Goal: Entertainment & Leisure: Browse casually

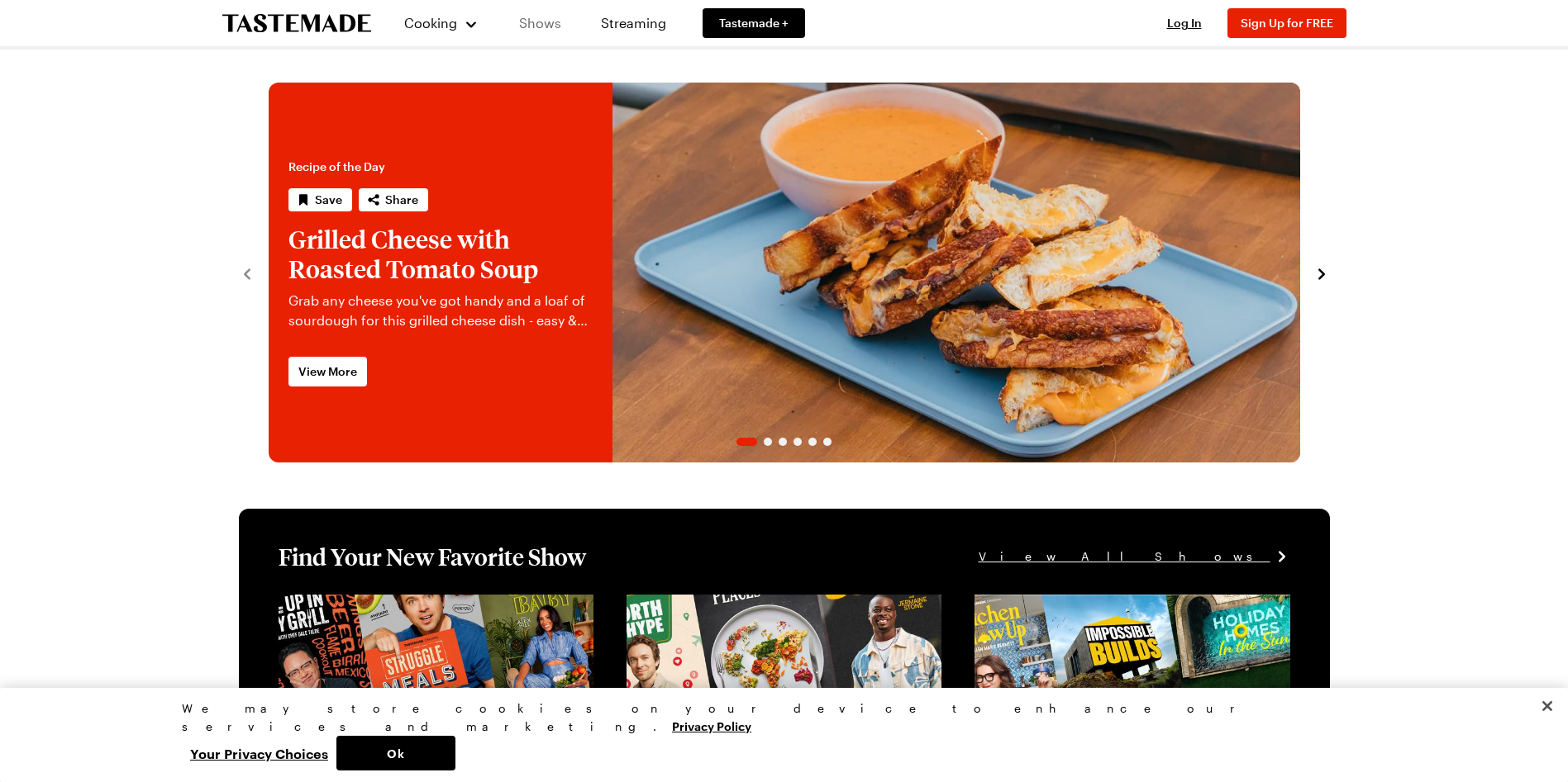
click at [550, 31] on link "Shows" at bounding box center [540, 23] width 75 height 46
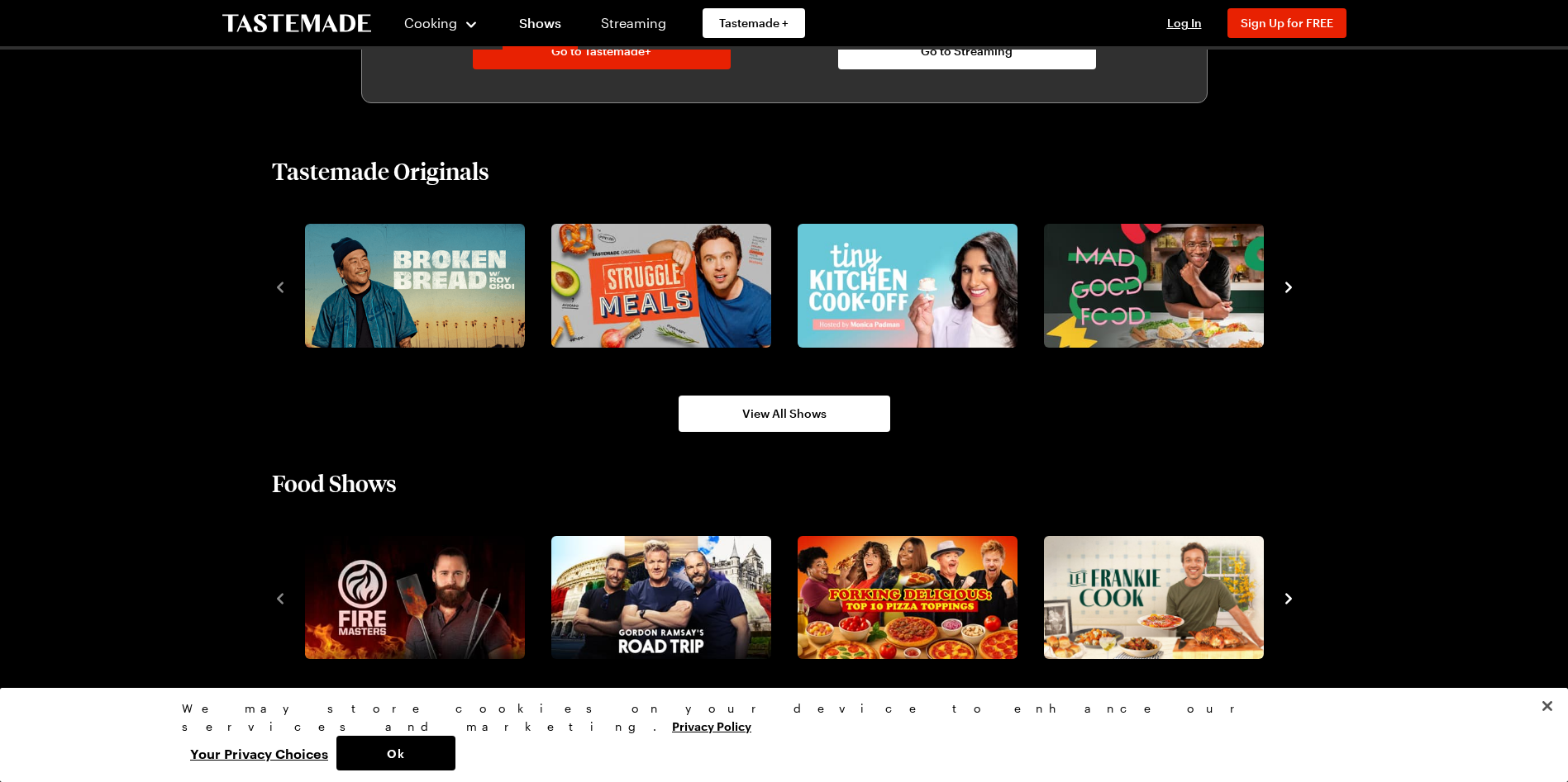
scroll to position [1102, 0]
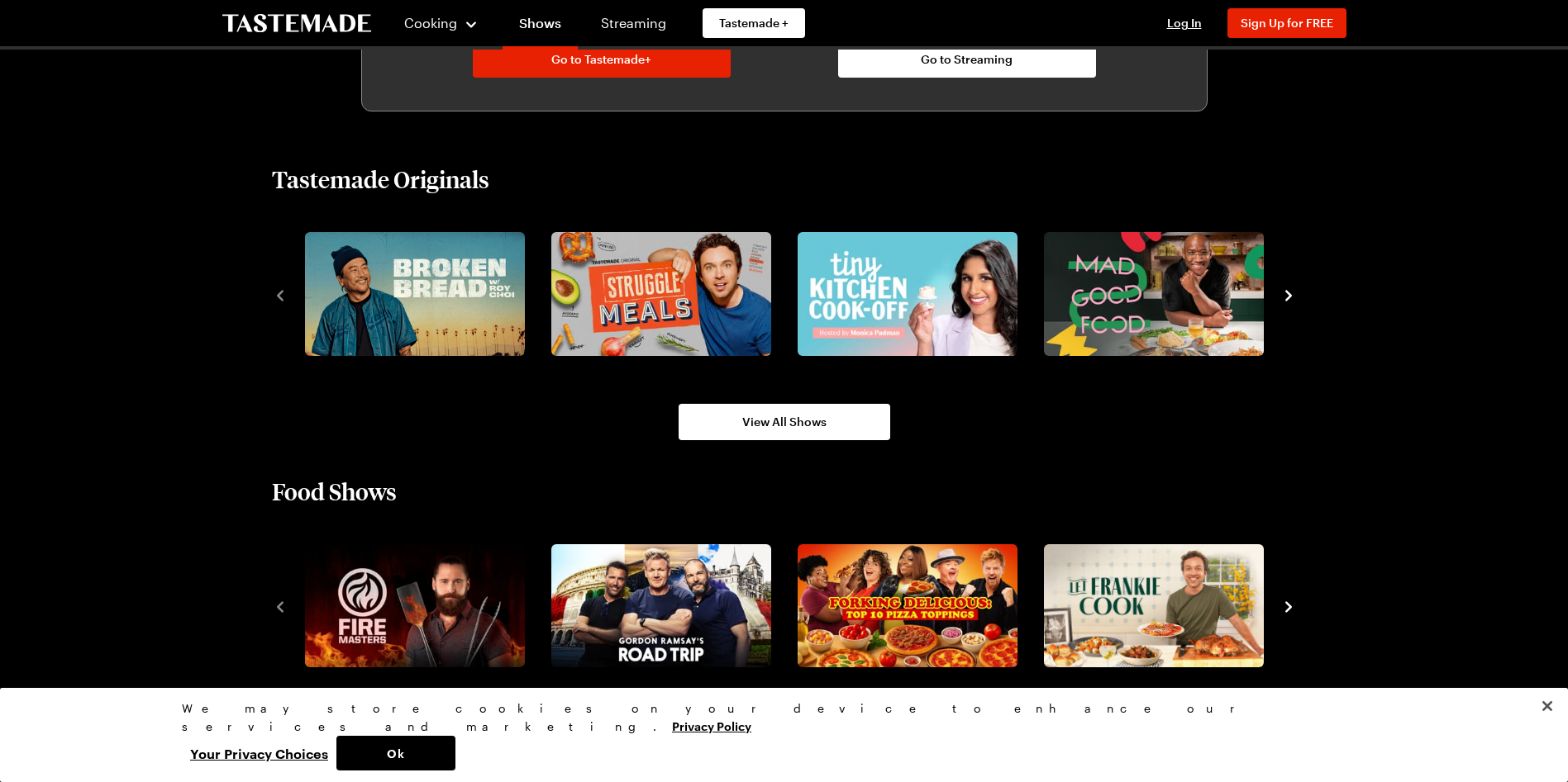
click at [1288, 292] on icon "navigate to next item" at bounding box center [1288, 295] width 7 height 10
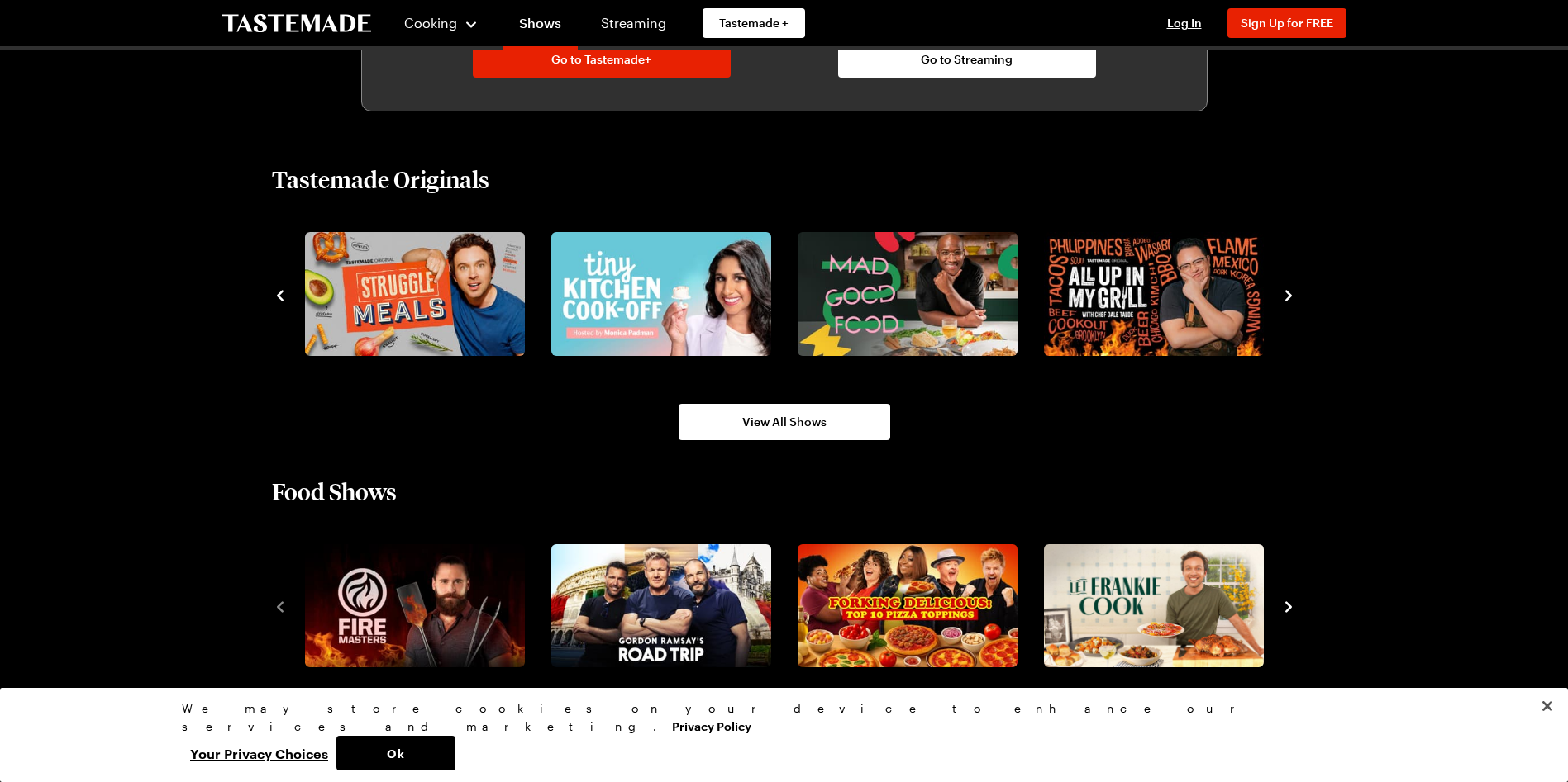
click at [1288, 292] on icon "navigate to next item" at bounding box center [1288, 295] width 7 height 10
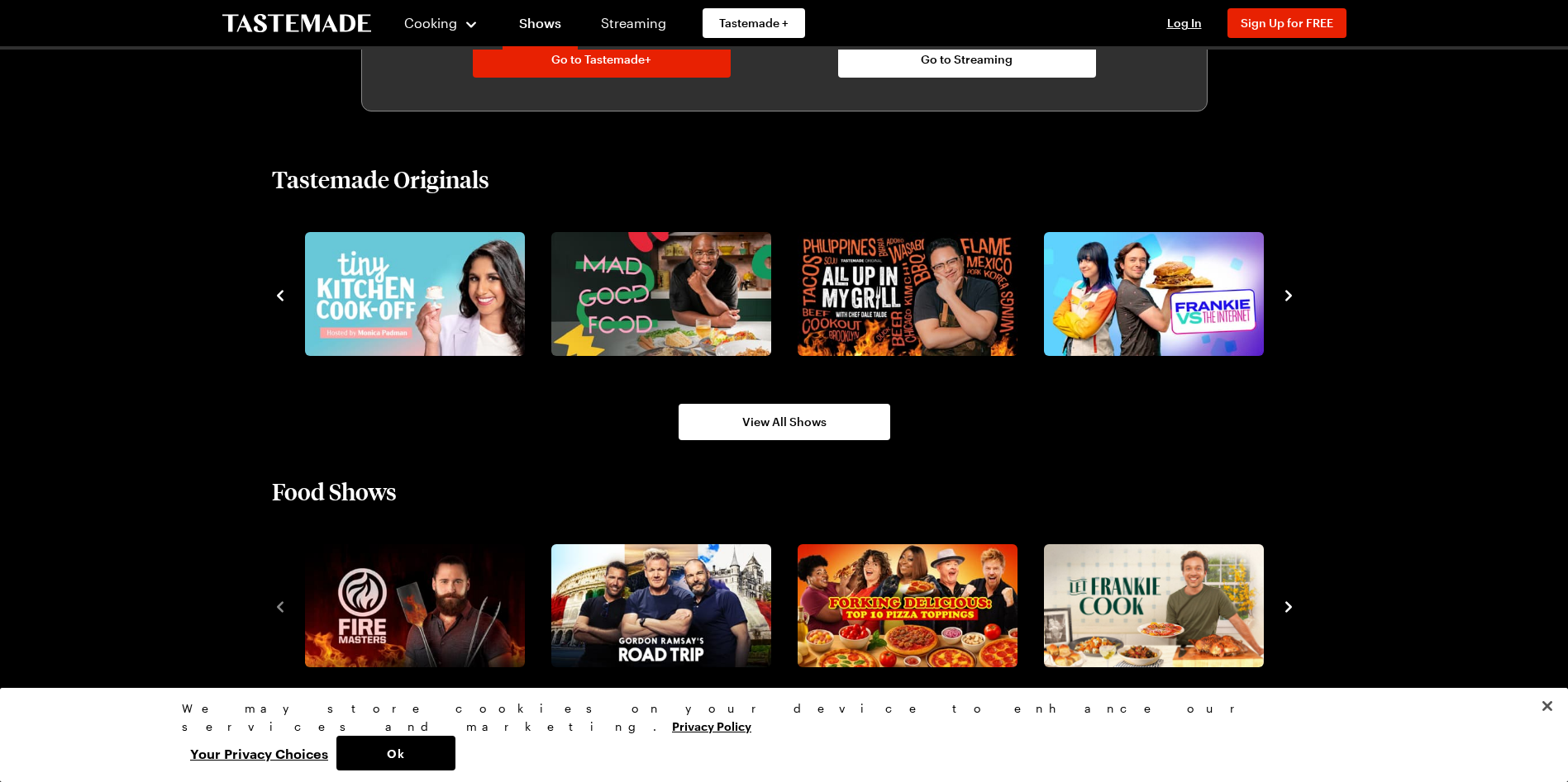
click at [1288, 292] on icon "navigate to next item" at bounding box center [1288, 295] width 7 height 10
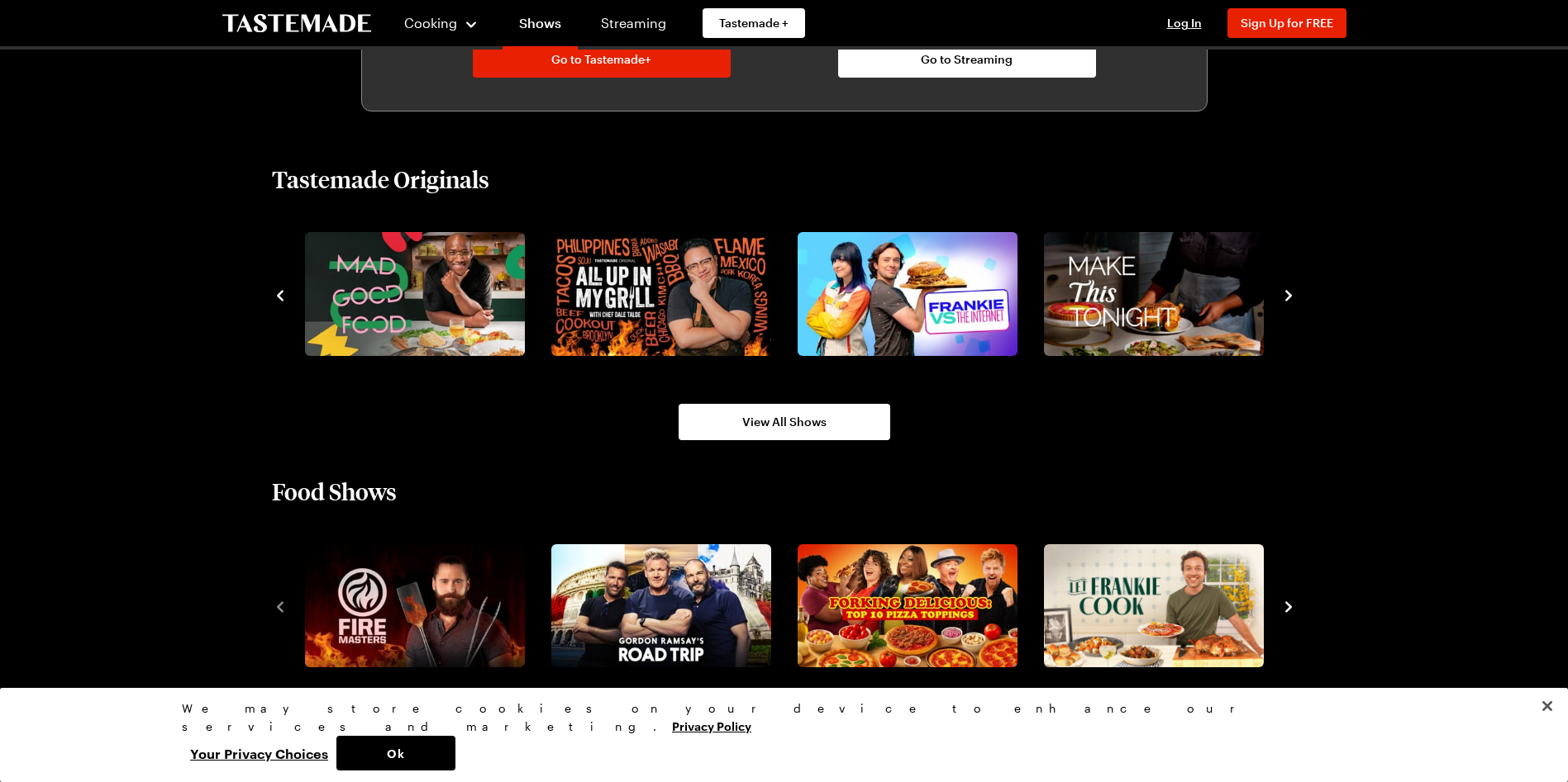
click at [1288, 292] on icon "navigate to next item" at bounding box center [1288, 295] width 7 height 10
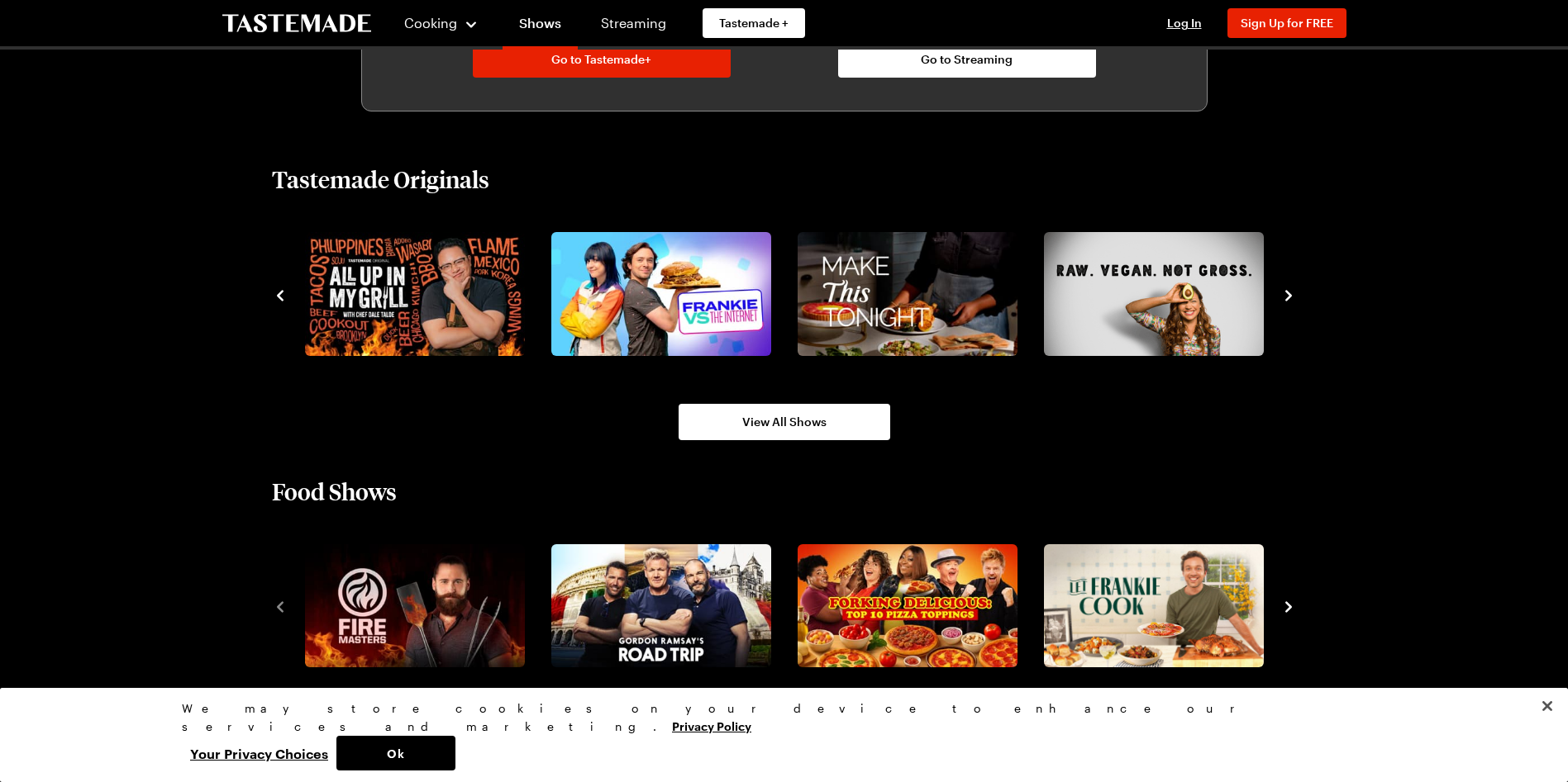
click at [1288, 292] on icon "navigate to next item" at bounding box center [1288, 295] width 7 height 10
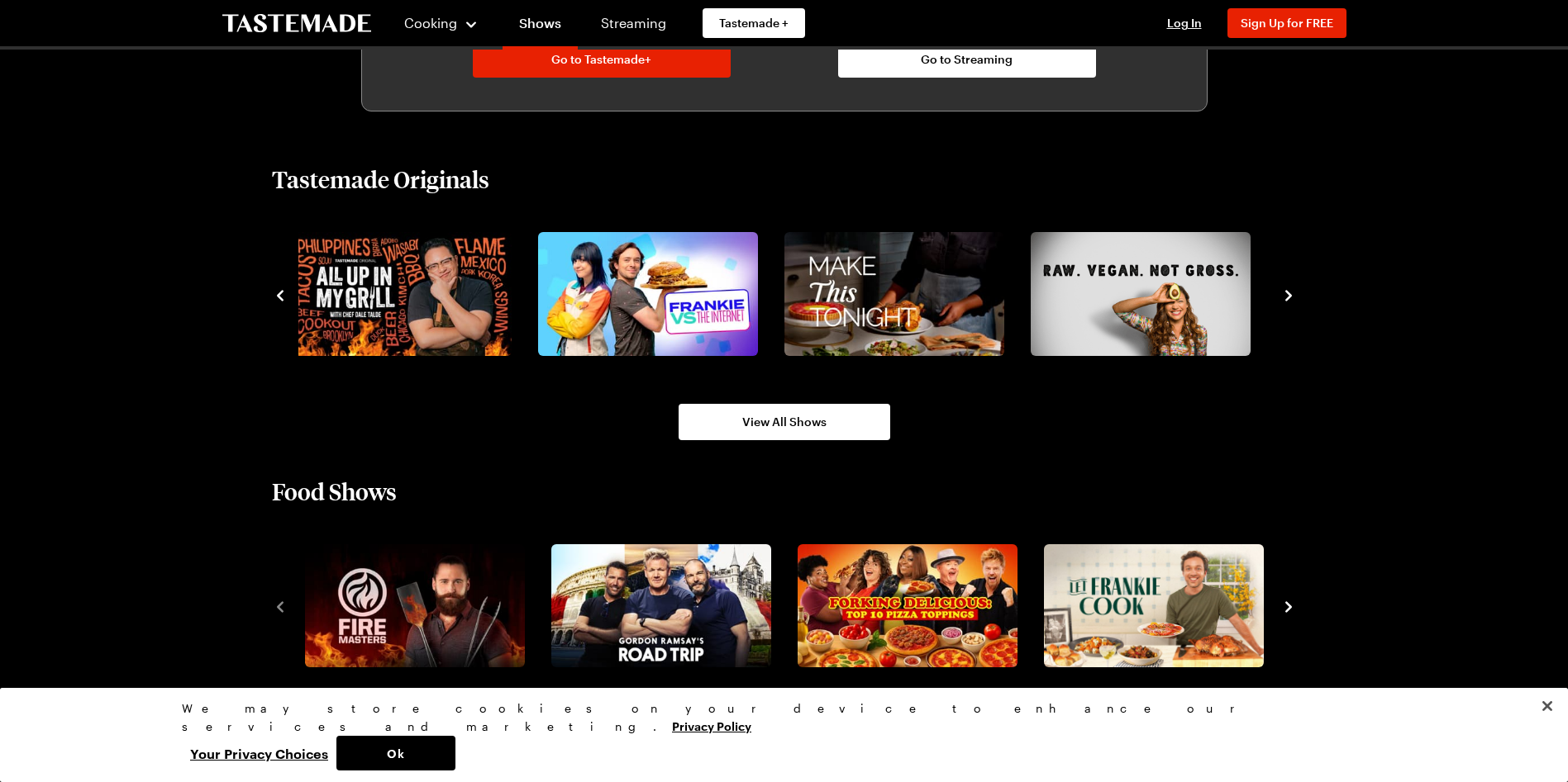
click at [1290, 611] on icon "navigate to next item" at bounding box center [1289, 607] width 17 height 17
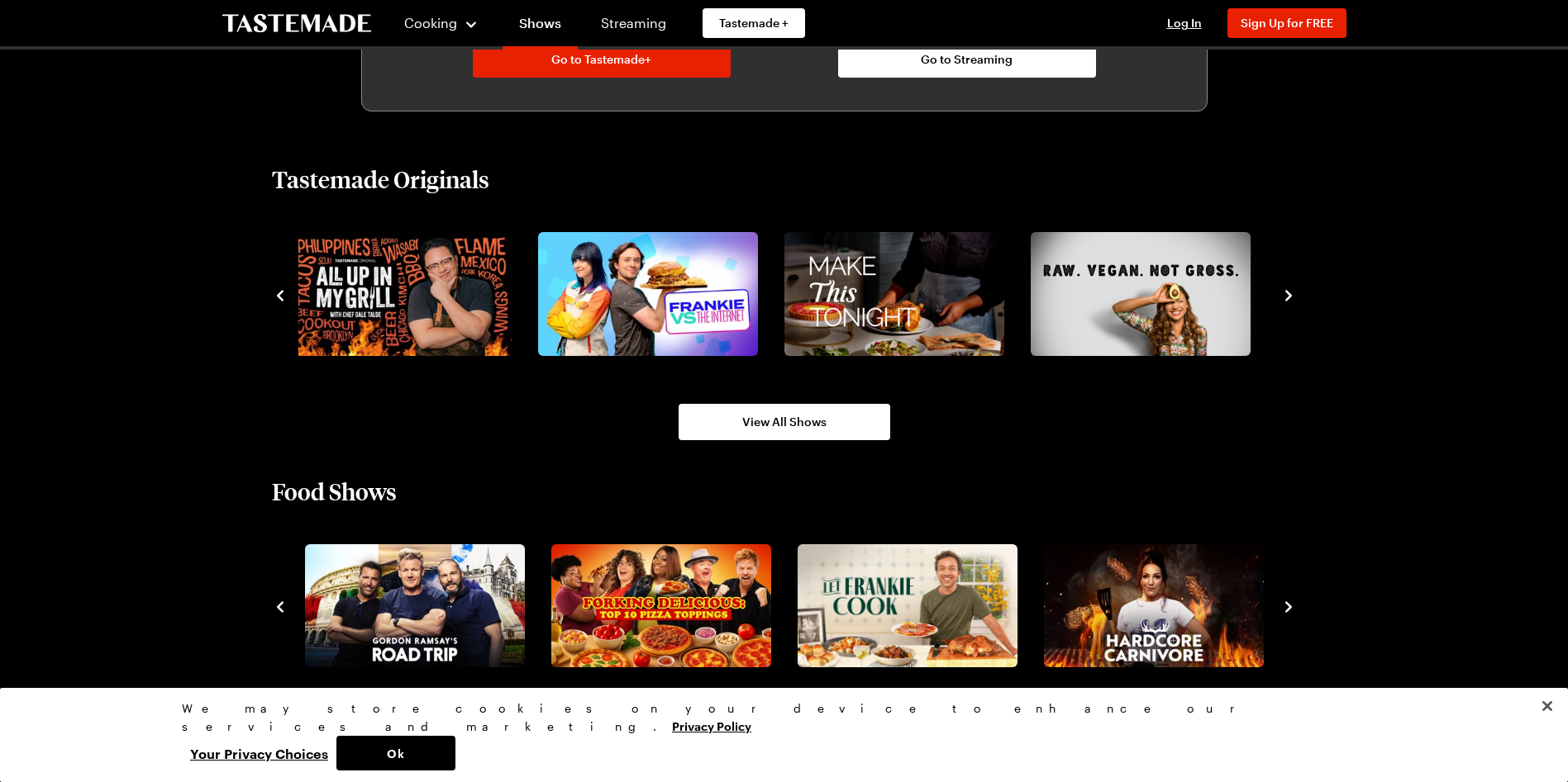
click at [1290, 611] on icon "navigate to next item" at bounding box center [1289, 607] width 17 height 17
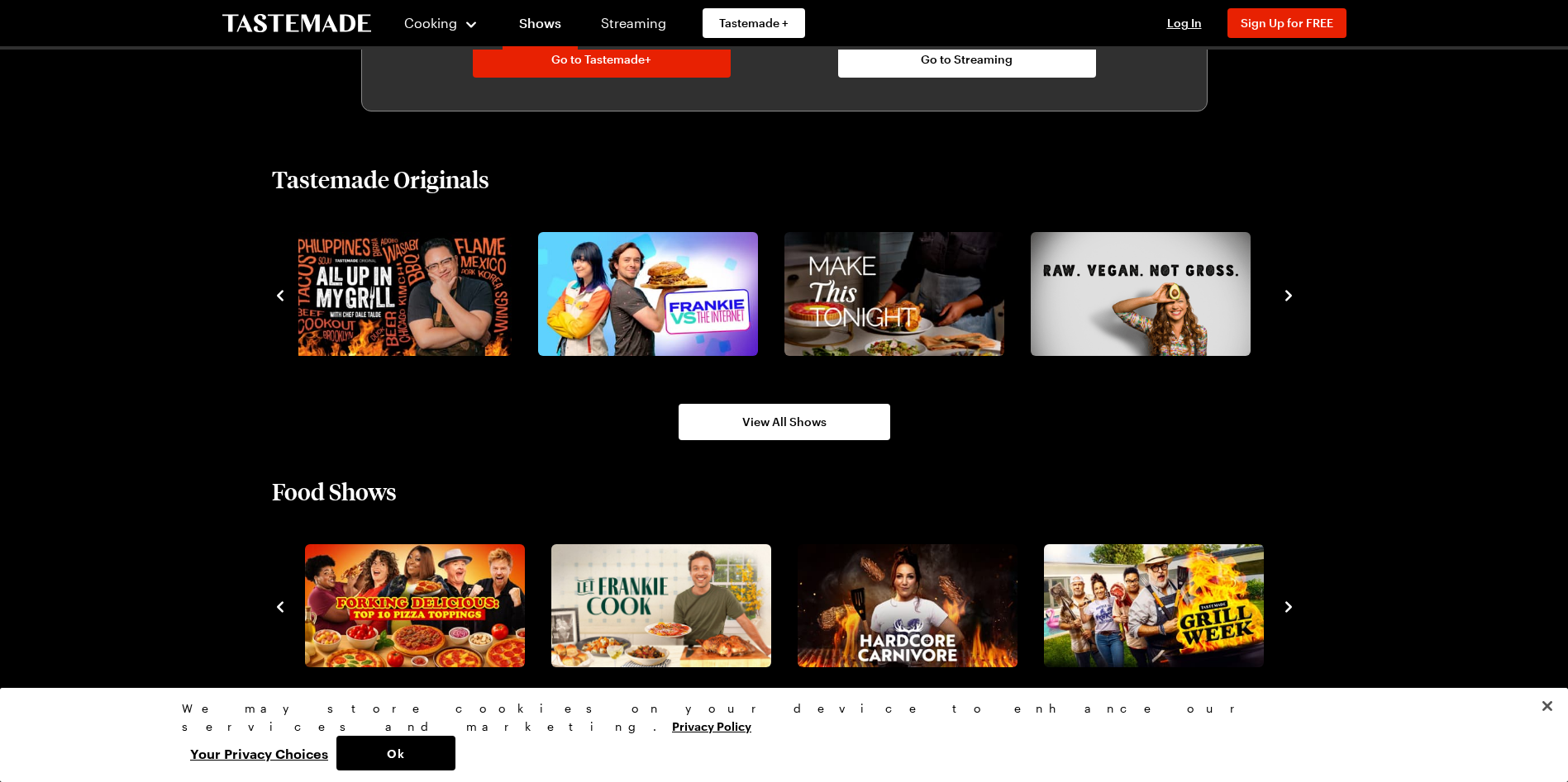
click at [1290, 611] on icon "navigate to next item" at bounding box center [1289, 607] width 17 height 17
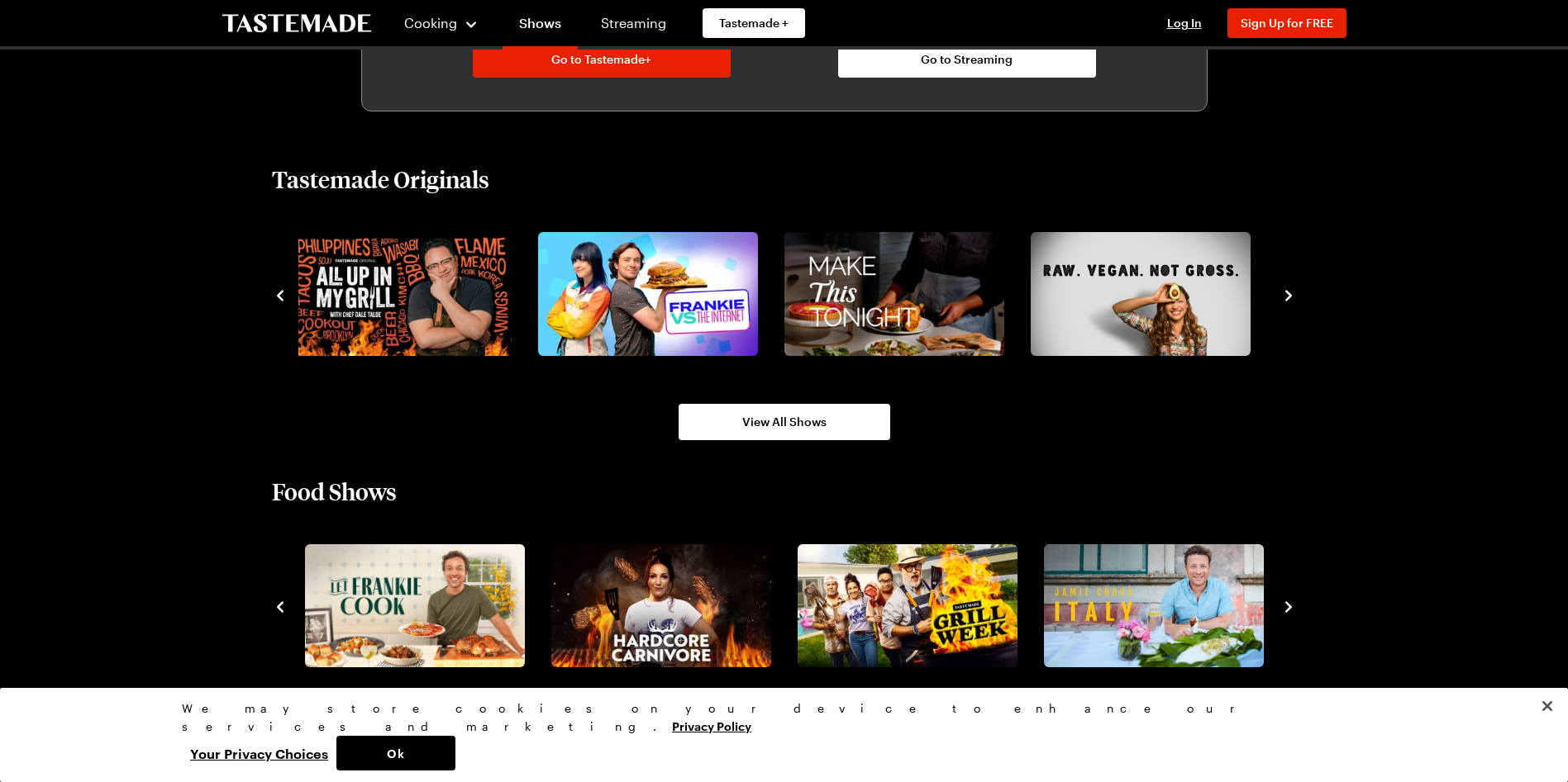
click at [1290, 611] on icon "navigate to next item" at bounding box center [1289, 607] width 17 height 17
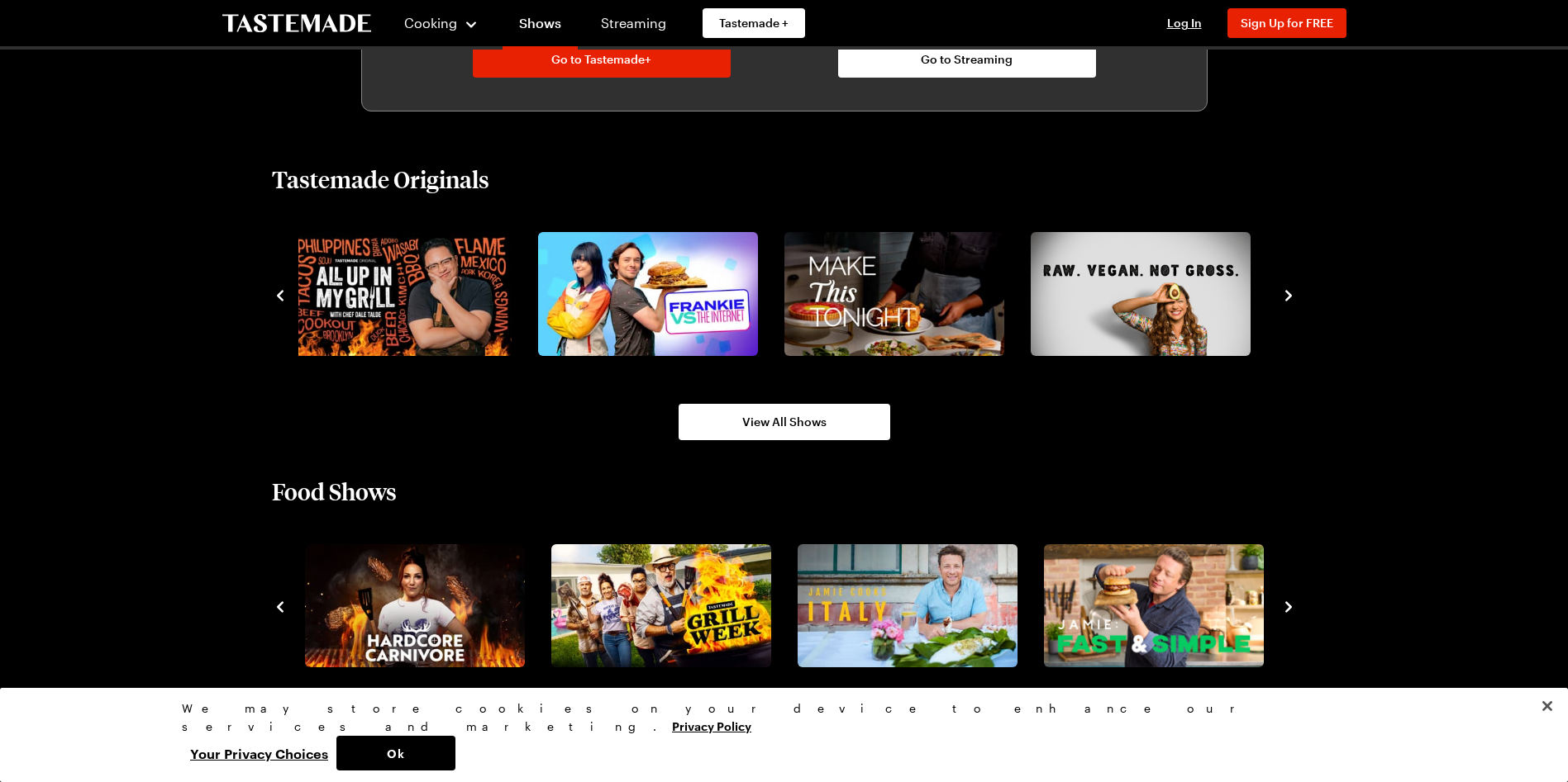
click at [1290, 611] on icon "navigate to next item" at bounding box center [1289, 607] width 17 height 17
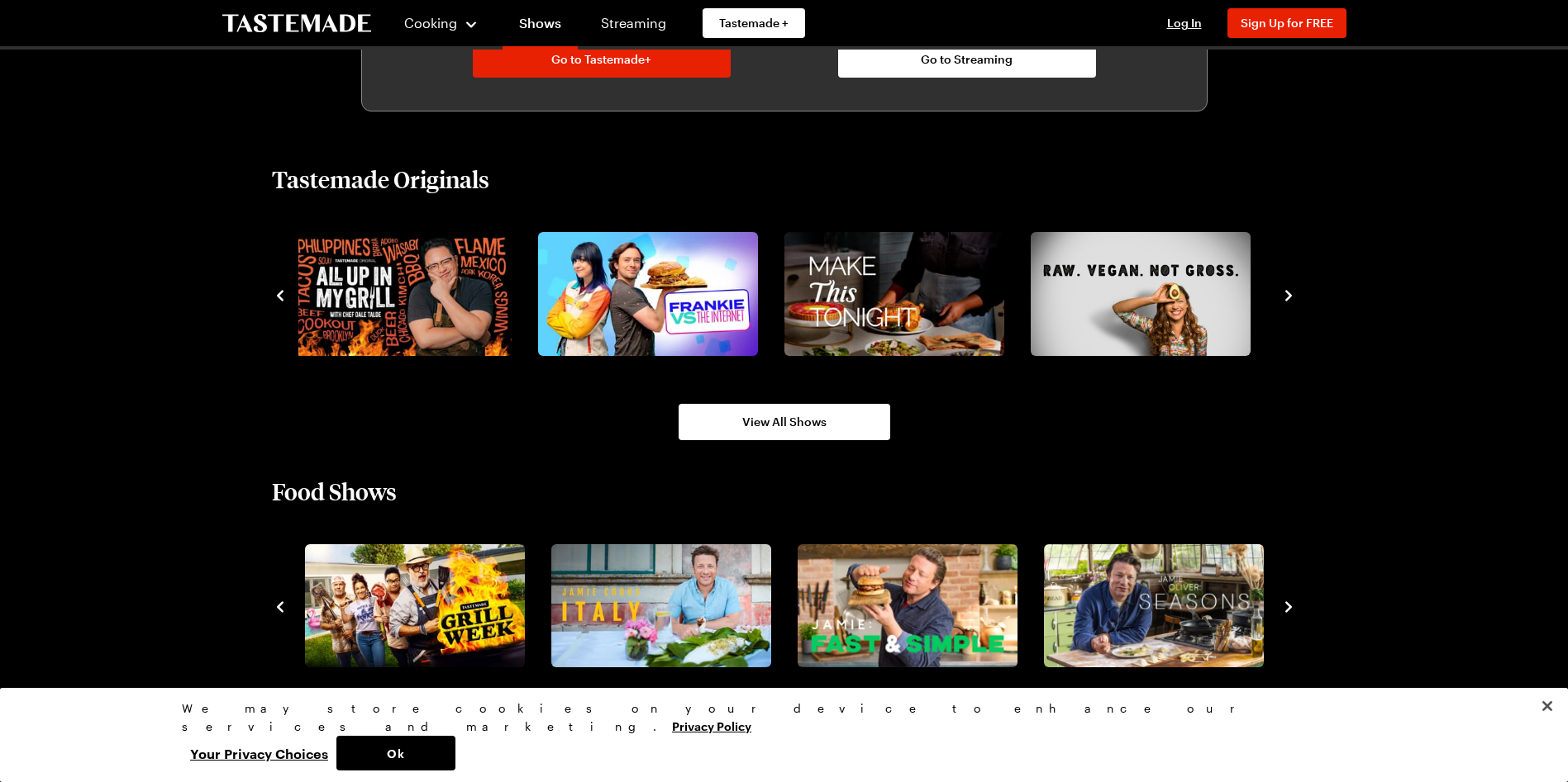
click at [1290, 611] on icon "navigate to next item" at bounding box center [1289, 607] width 17 height 17
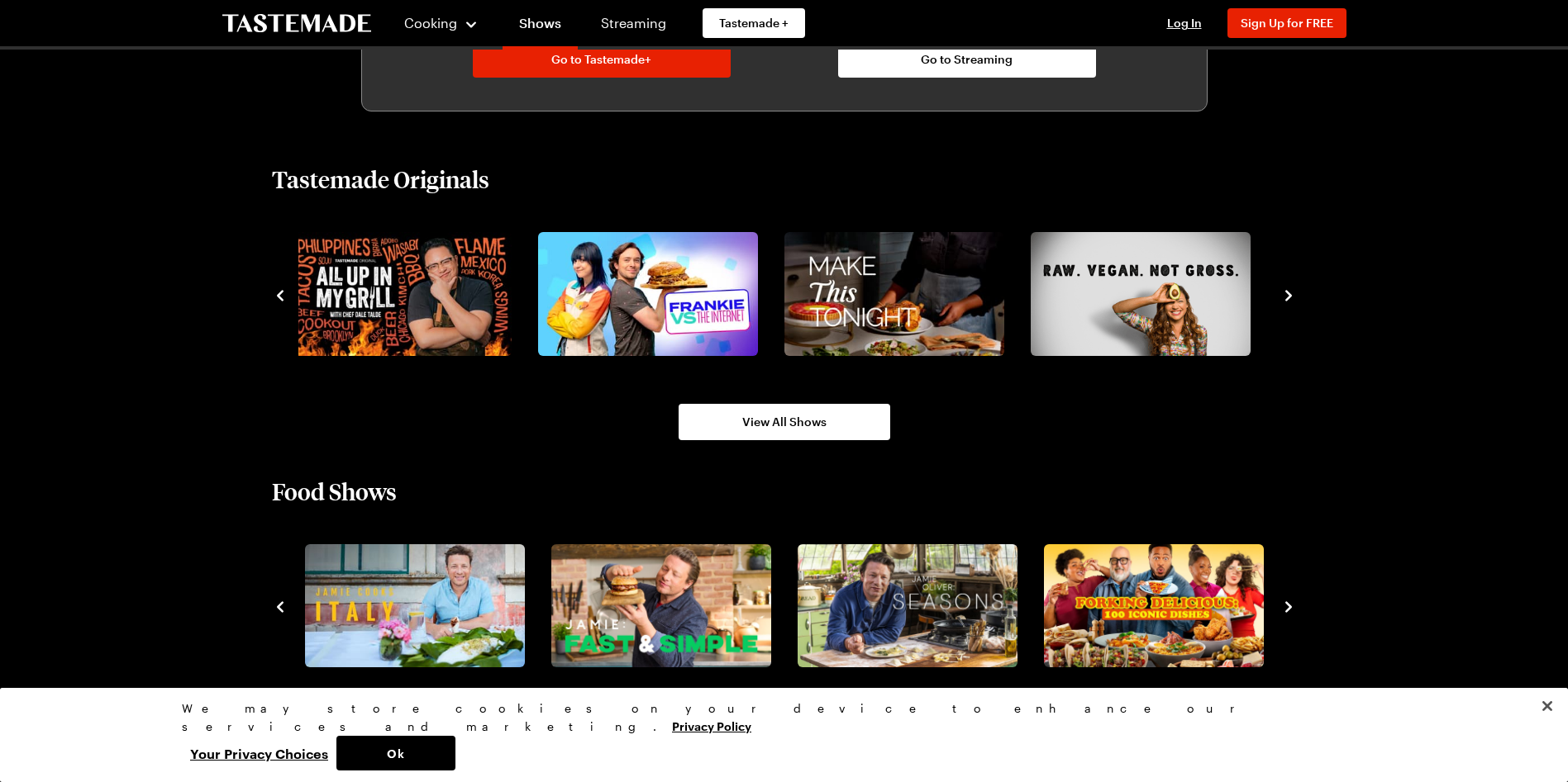
click at [1290, 611] on icon "navigate to next item" at bounding box center [1289, 607] width 17 height 17
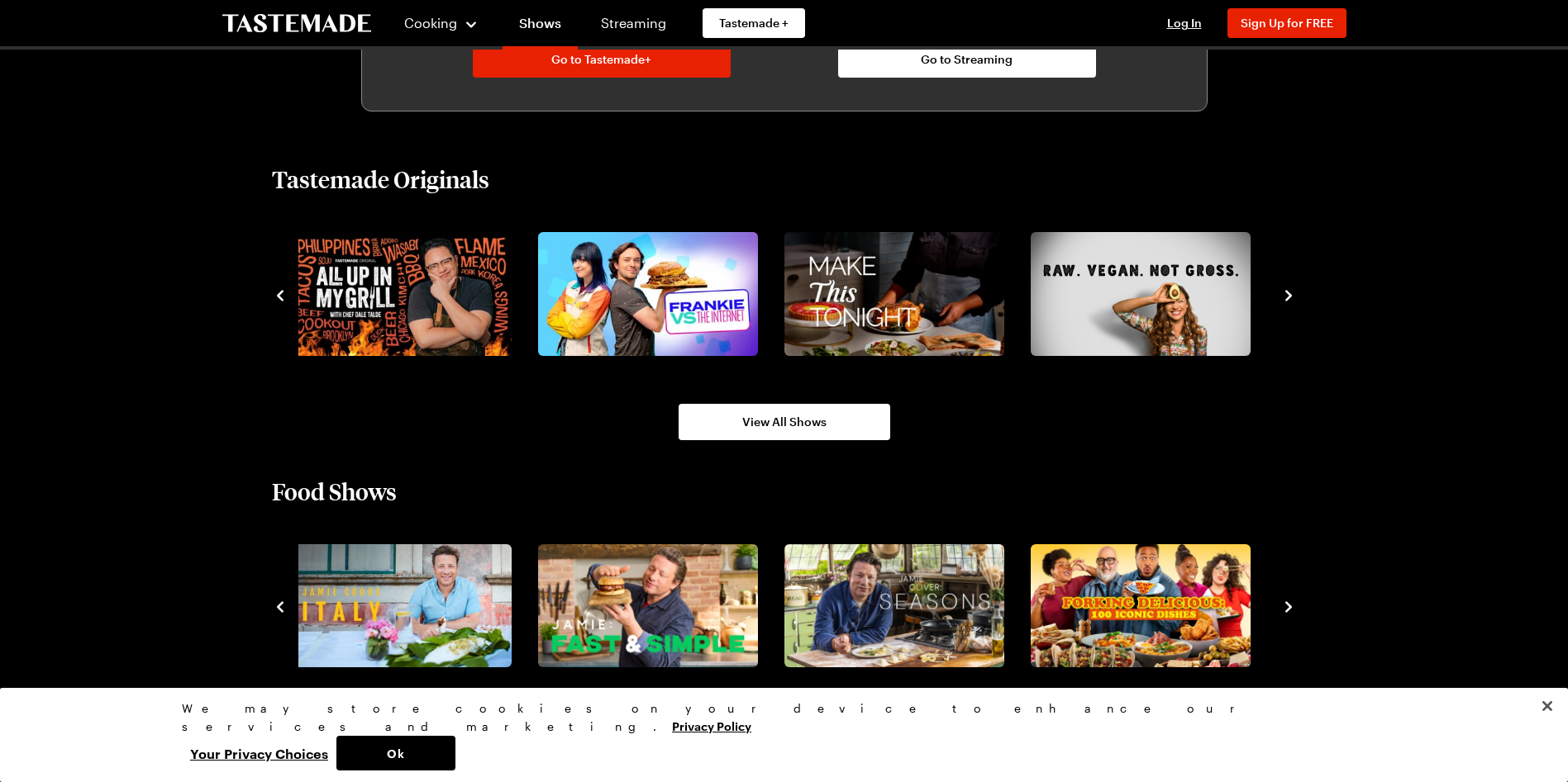
click at [1290, 611] on icon "navigate to next item" at bounding box center [1289, 607] width 17 height 17
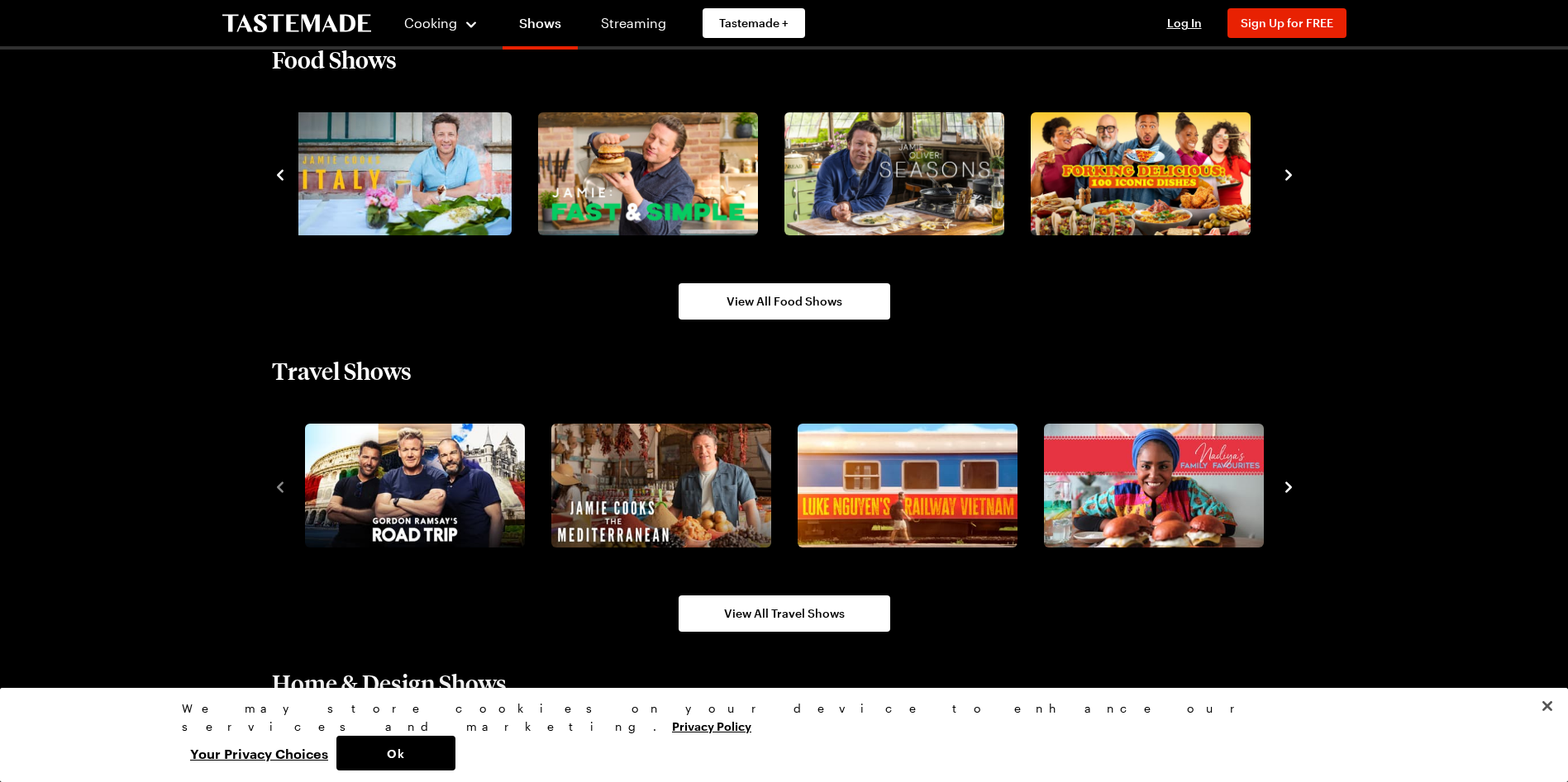
scroll to position [1542, 0]
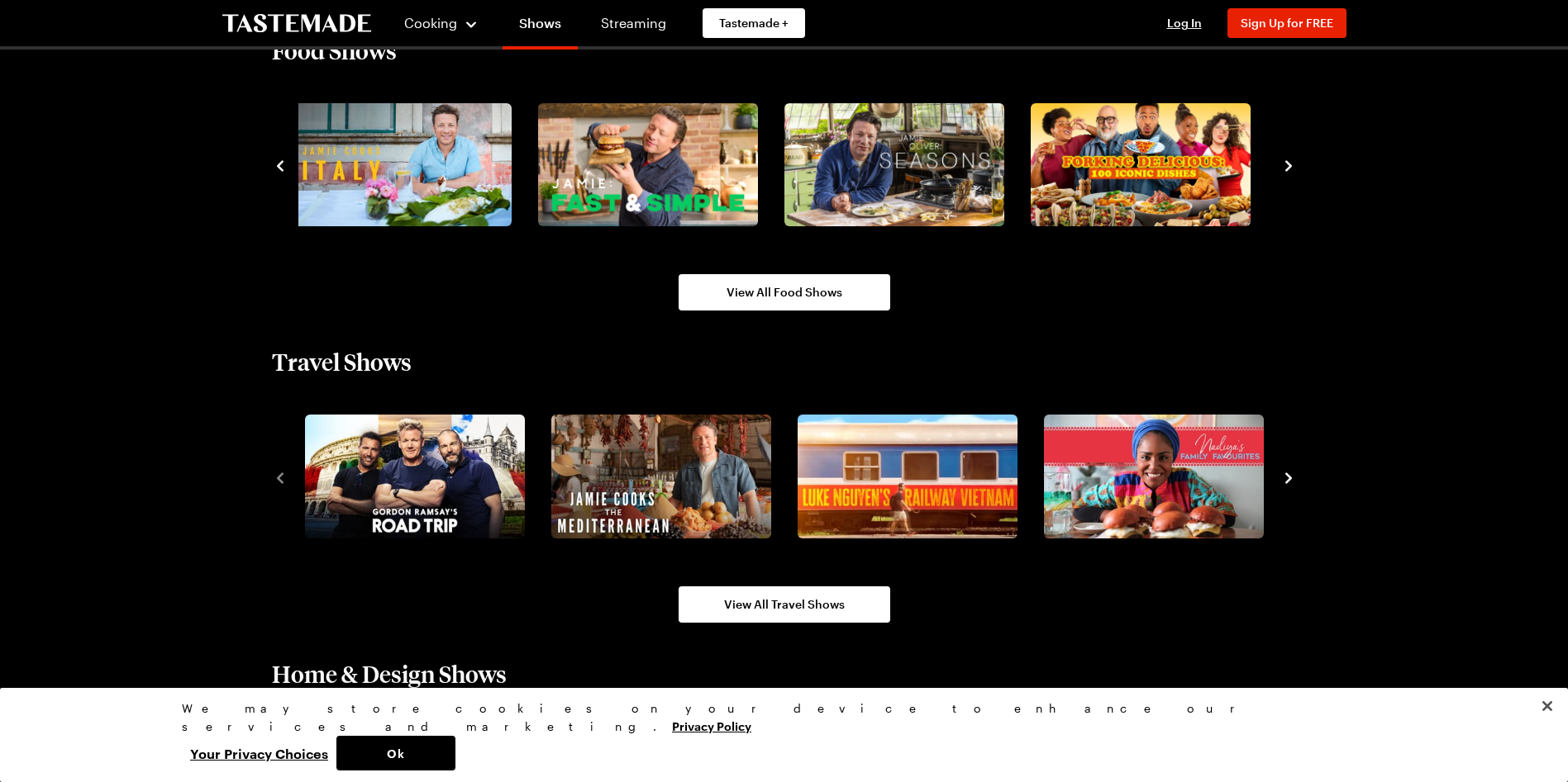
click at [1285, 475] on icon "navigate to next item" at bounding box center [1289, 478] width 17 height 17
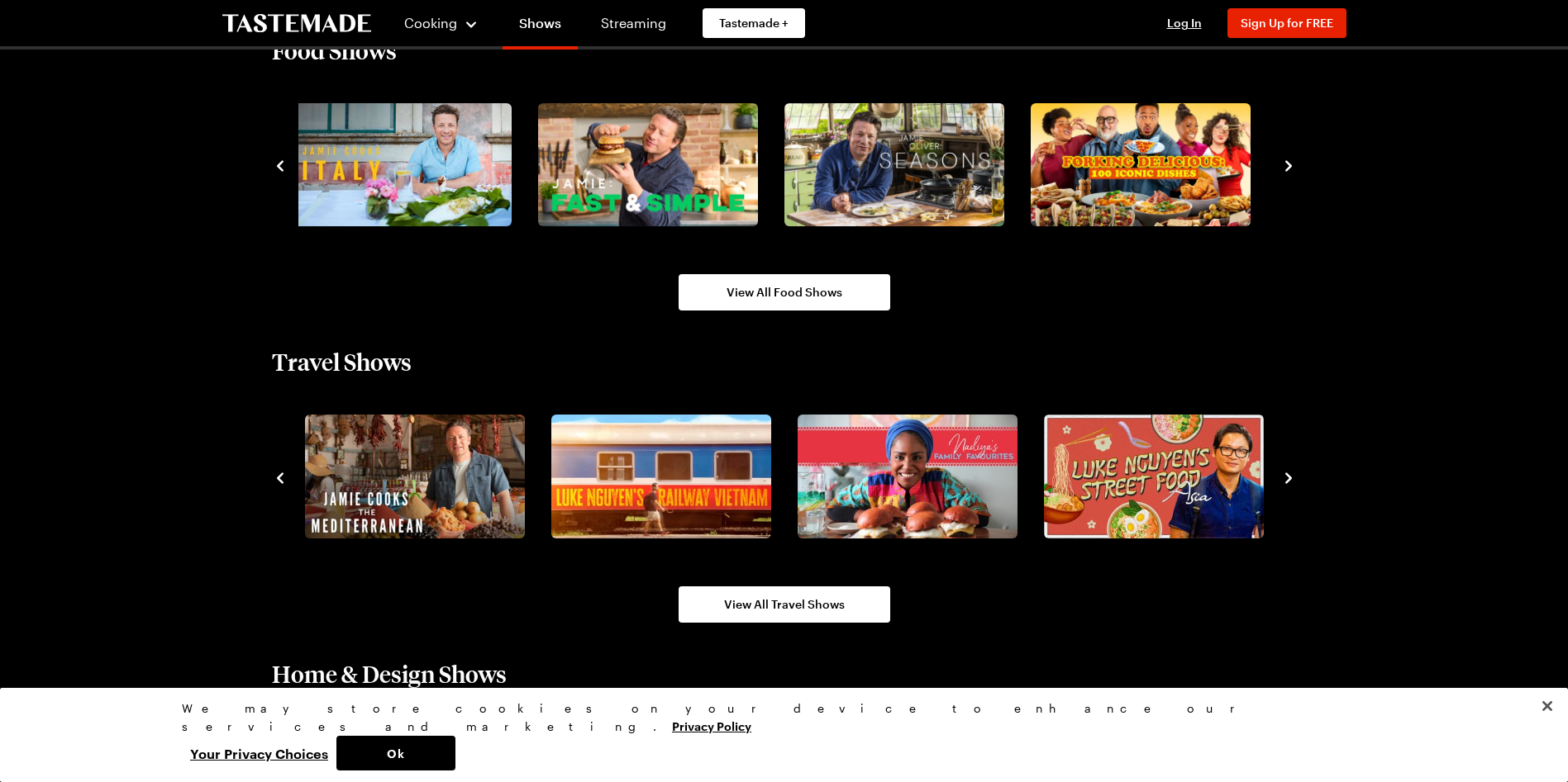
click at [1285, 475] on icon "navigate to next item" at bounding box center [1289, 478] width 17 height 17
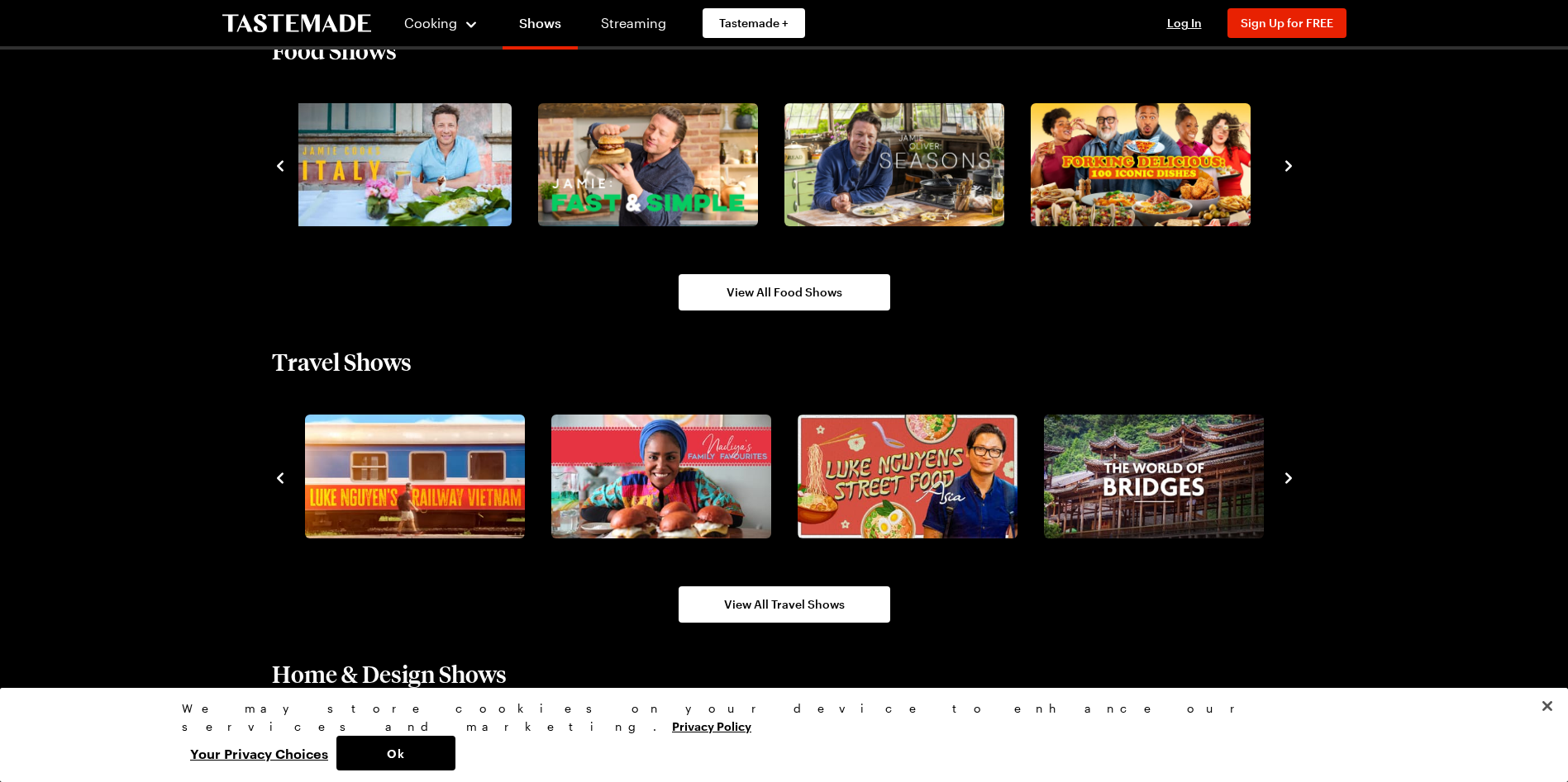
click at [1285, 475] on icon "navigate to next item" at bounding box center [1289, 478] width 17 height 17
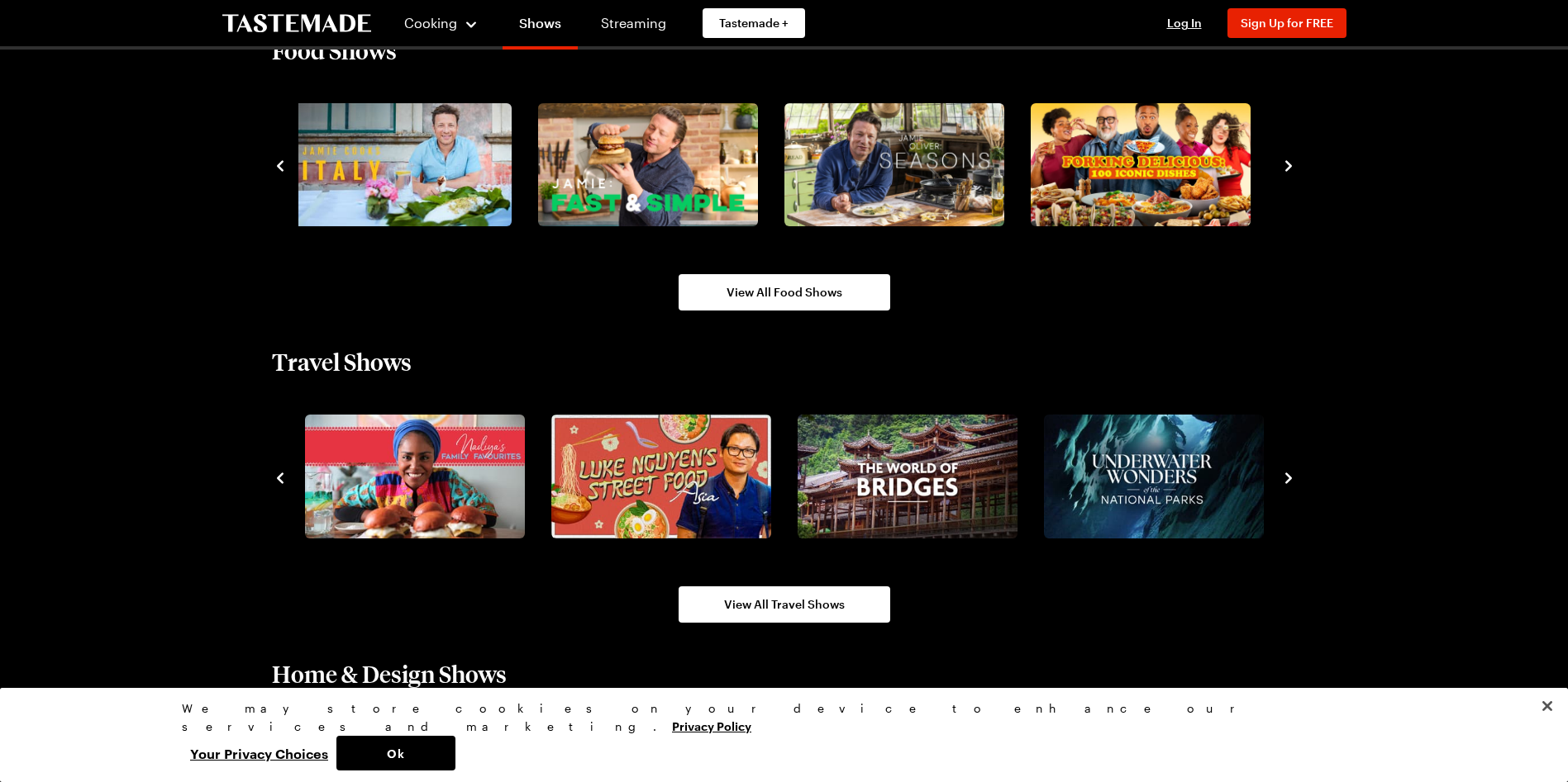
click at [1285, 475] on icon "navigate to next item" at bounding box center [1289, 478] width 17 height 17
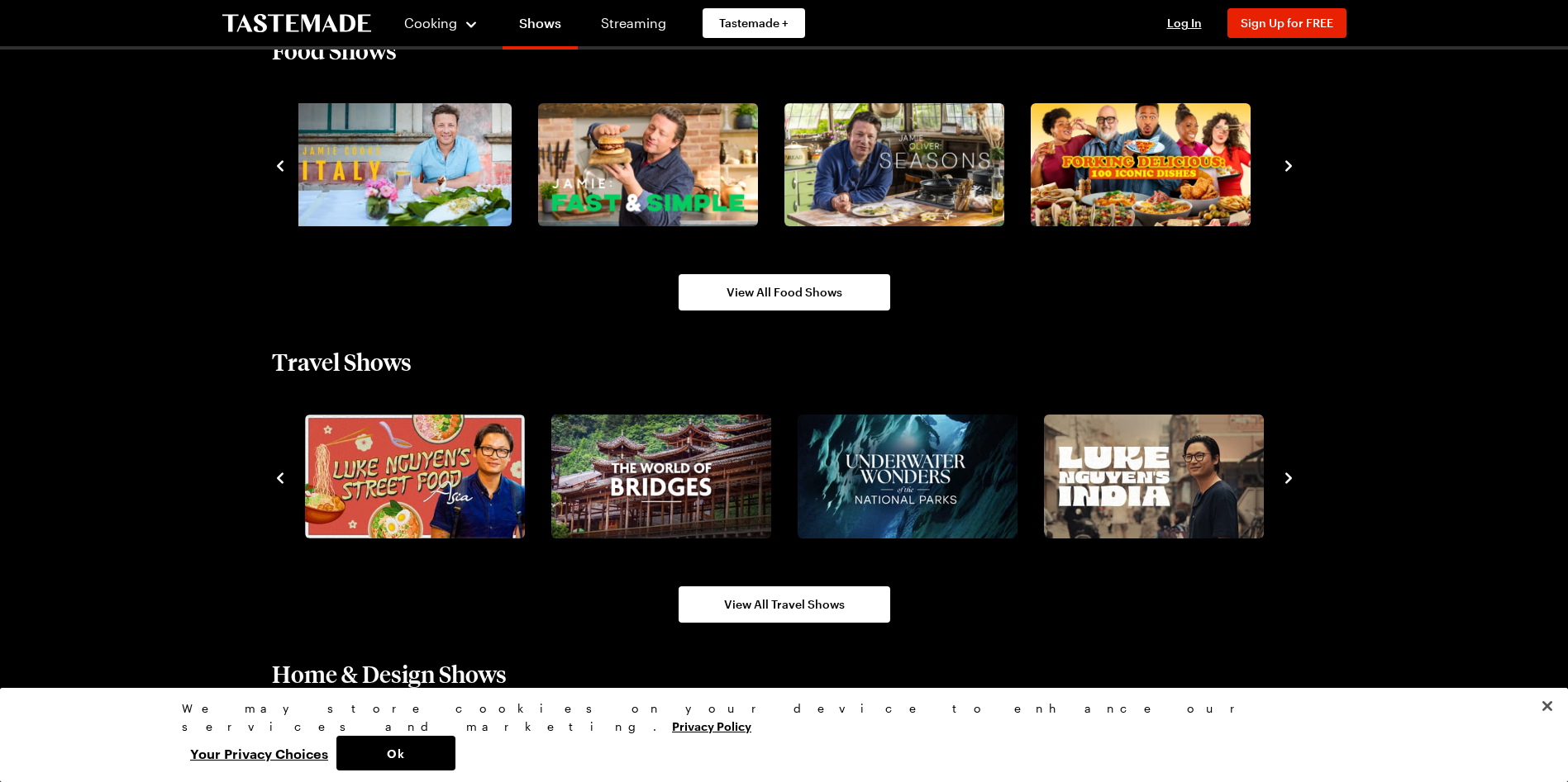
click at [1285, 475] on icon "navigate to next item" at bounding box center [1289, 478] width 17 height 17
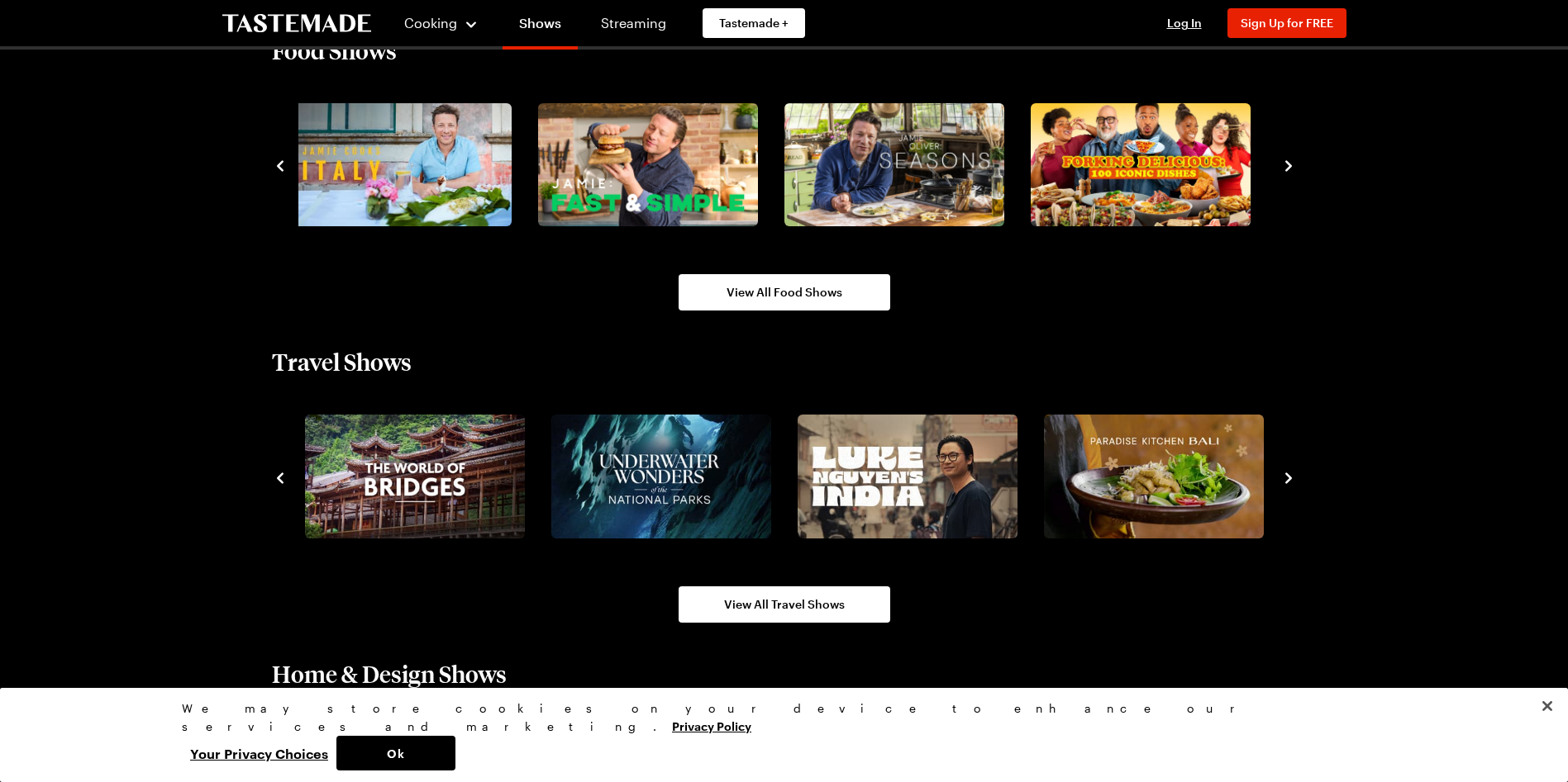
click at [1285, 475] on icon "navigate to next item" at bounding box center [1289, 478] width 17 height 17
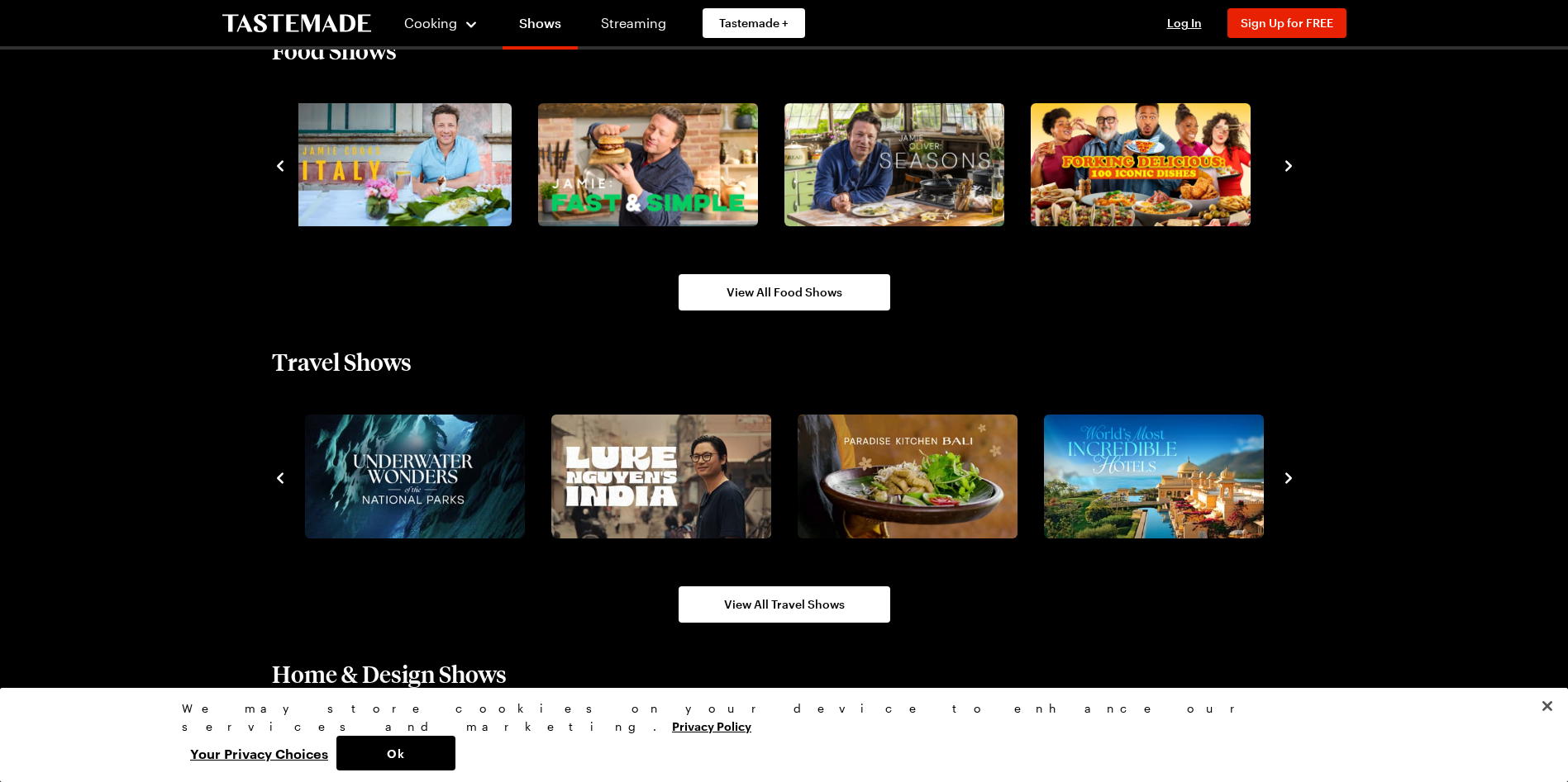
click at [1285, 475] on icon "navigate to next item" at bounding box center [1289, 478] width 17 height 17
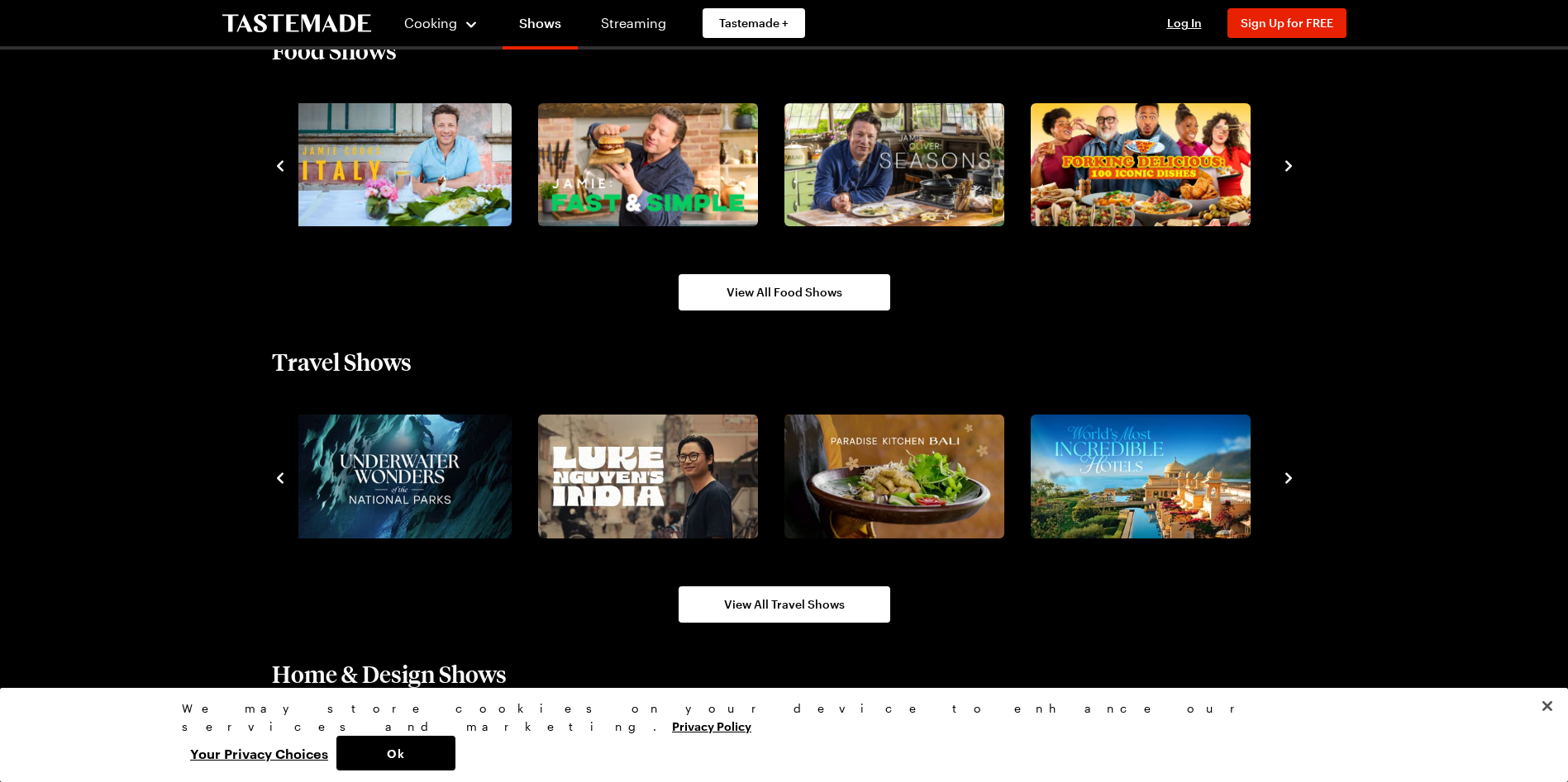
click at [1285, 475] on icon "navigate to next item" at bounding box center [1289, 478] width 17 height 17
click at [832, 287] on span "View All Food Shows" at bounding box center [784, 292] width 116 height 17
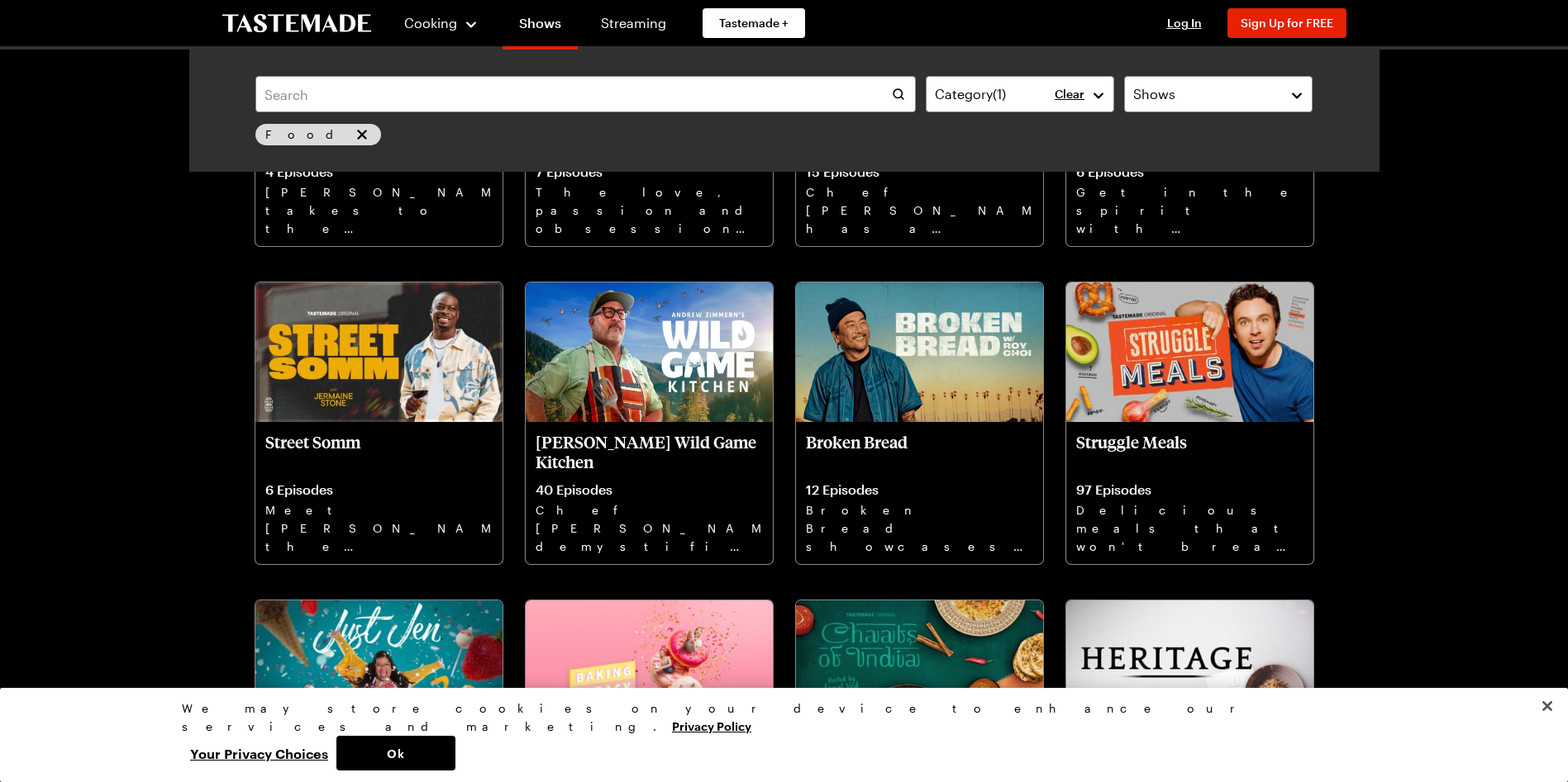
scroll to position [648, 0]
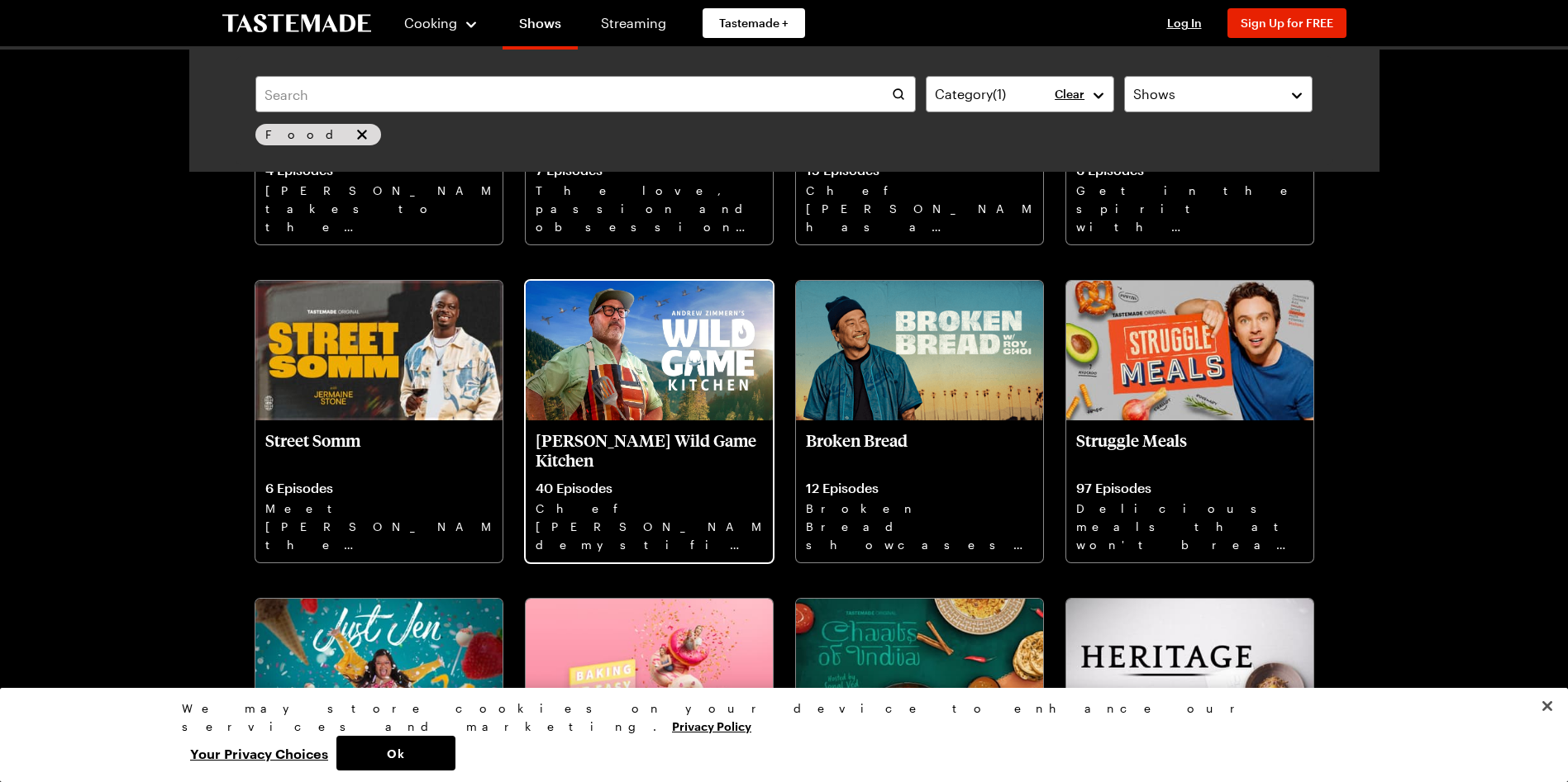
click at [649, 444] on p "[PERSON_NAME] Wild Game Kitchen" at bounding box center [650, 450] width 227 height 39
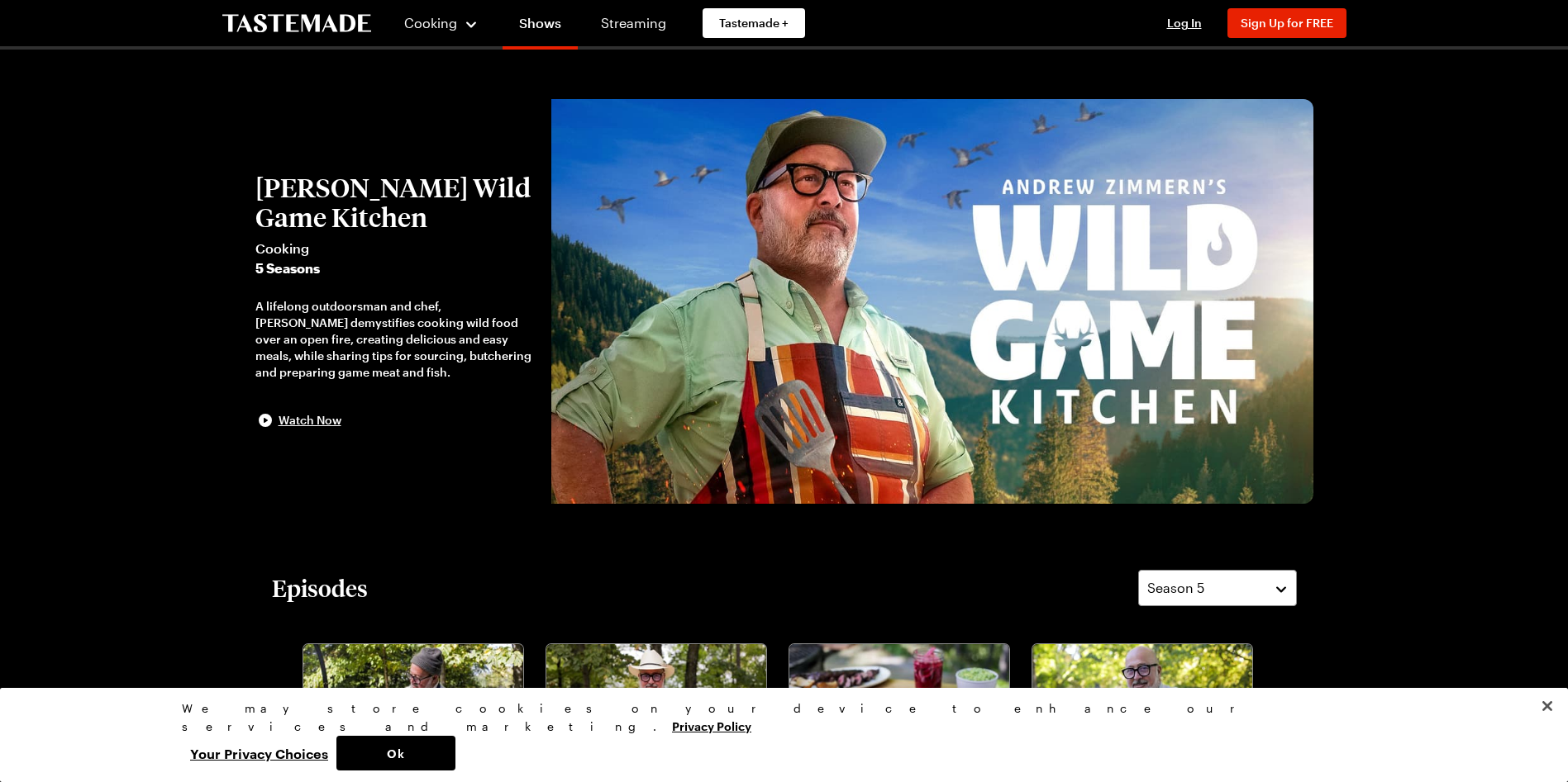
click at [331, 30] on icon "To Tastemade Home Page" at bounding box center [296, 23] width 149 height 19
